Goal: Find specific page/section: Find specific page/section

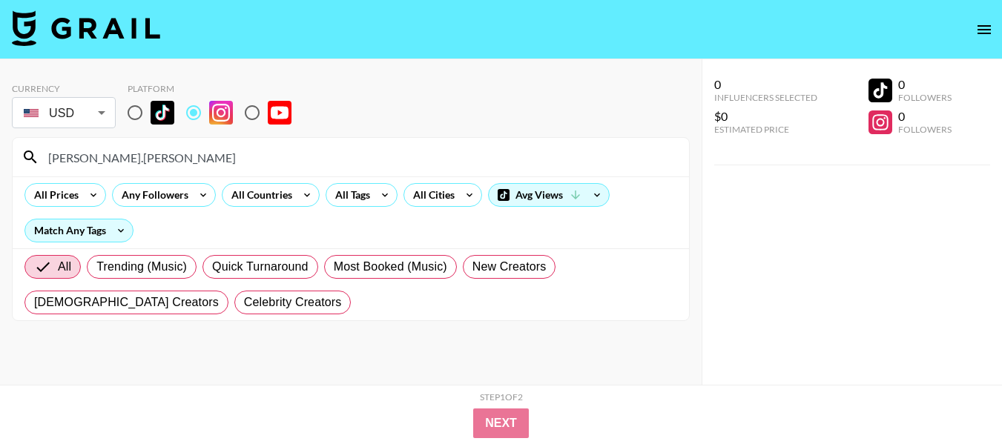
click at [351, 151] on input "[PERSON_NAME].[PERSON_NAME]" at bounding box center [359, 157] width 641 height 24
paste input "acalmwalk"
click at [344, 161] on input "acalmwalk" at bounding box center [359, 157] width 641 height 24
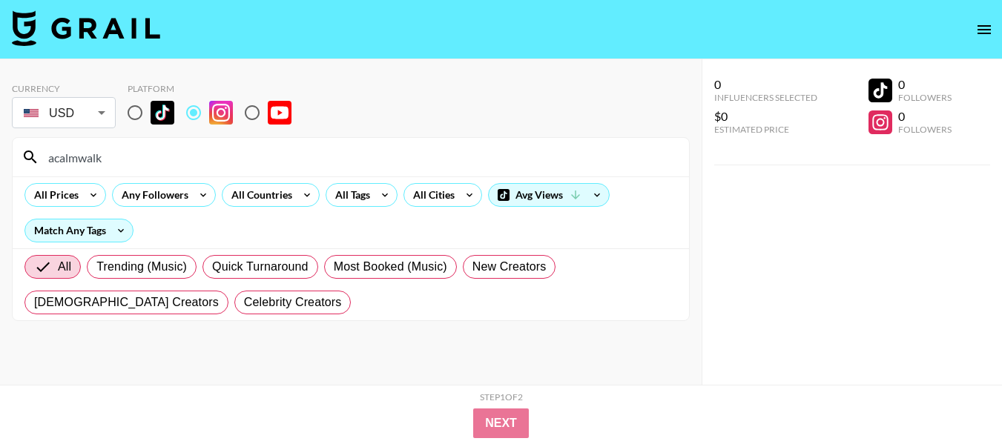
click at [344, 161] on input "acalmwalk" at bounding box center [359, 157] width 641 height 24
paste input "gisforgeorgina"
click at [416, 145] on div "gisforgeorgina" at bounding box center [351, 157] width 676 height 39
click at [415, 161] on input "gisforgeorgina" at bounding box center [359, 157] width 641 height 24
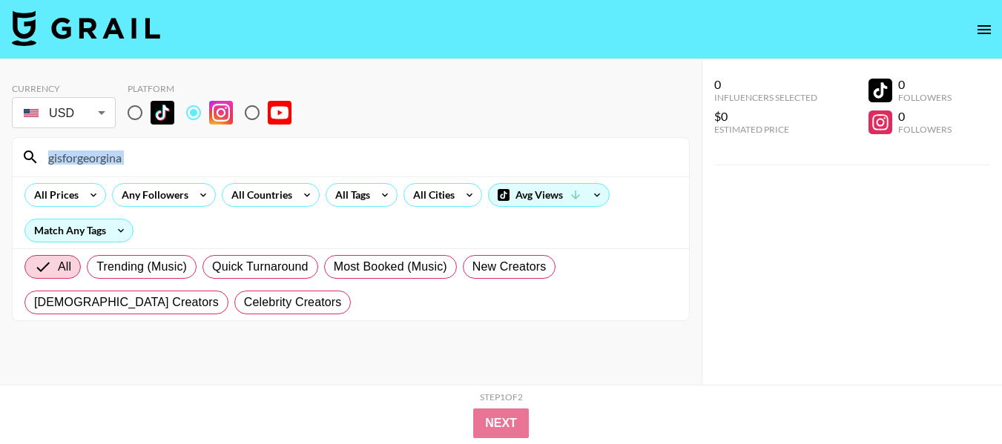
click at [166, 154] on input "gisforgeorgina" at bounding box center [359, 157] width 641 height 24
paste input "jameslloydcole"
click at [216, 156] on input "gisforgeorginajameslloydcole" at bounding box center [359, 157] width 641 height 24
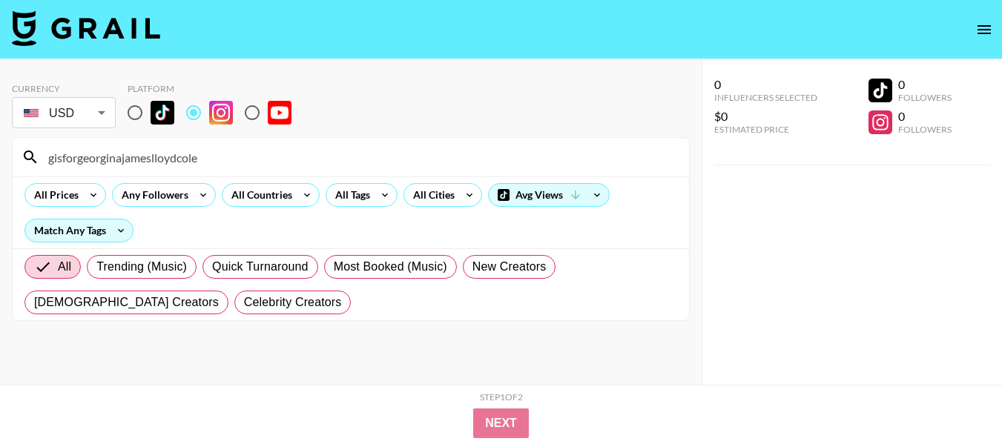
paste input
click at [347, 162] on input "jameslloydcole" at bounding box center [359, 157] width 641 height 24
paste input "nicolahuthwait"
click at [207, 165] on input "nicolahuthwaite" at bounding box center [359, 157] width 641 height 24
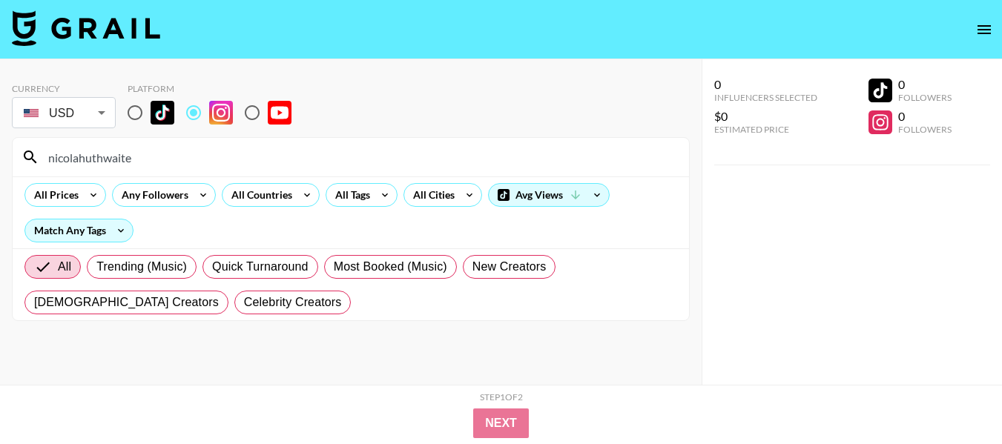
click at [206, 165] on input "nicolahuthwaite" at bounding box center [359, 157] width 641 height 24
paste input "cottondolly"
click at [341, 154] on input "cottondolly" at bounding box center [359, 157] width 641 height 24
paste input "[DOMAIN_NAME]"
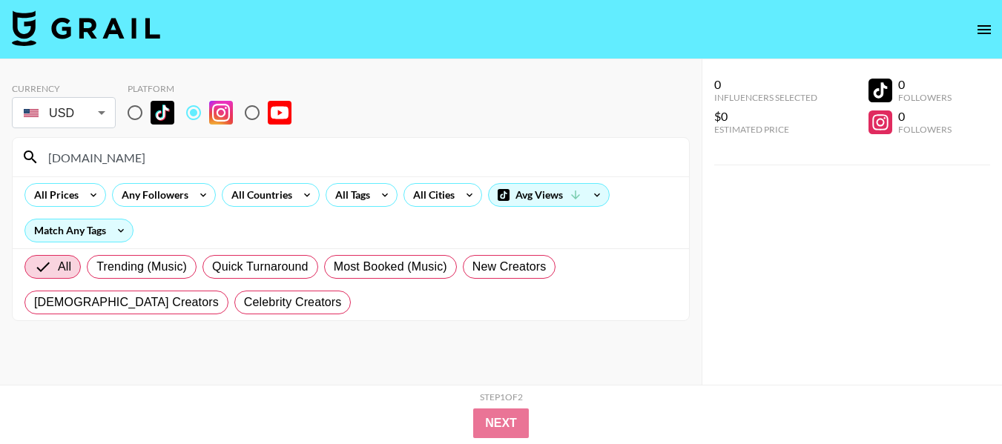
type input "[DOMAIN_NAME]"
